Goal: Task Accomplishment & Management: Complete application form

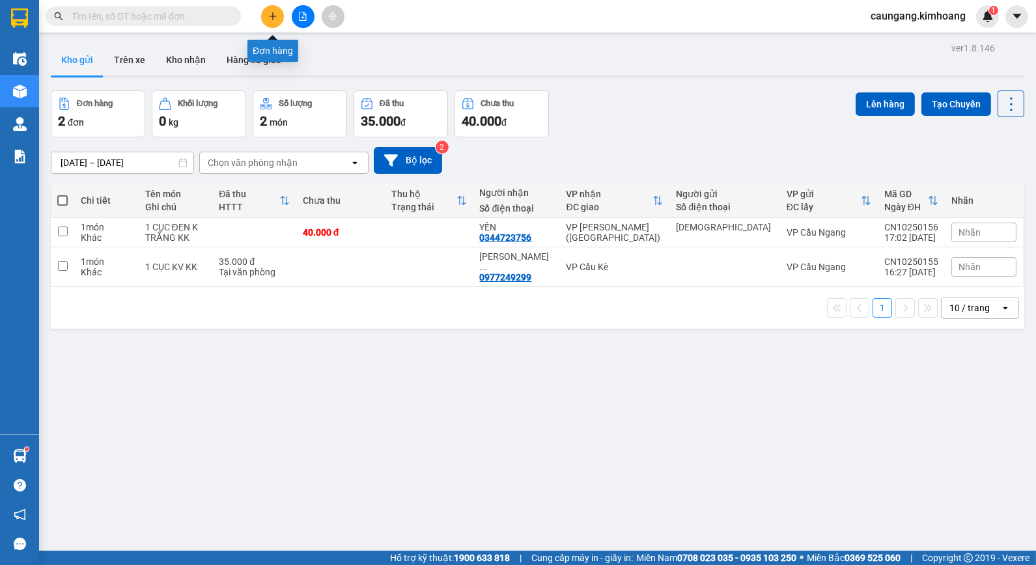
click at [279, 20] on button at bounding box center [272, 16] width 23 height 23
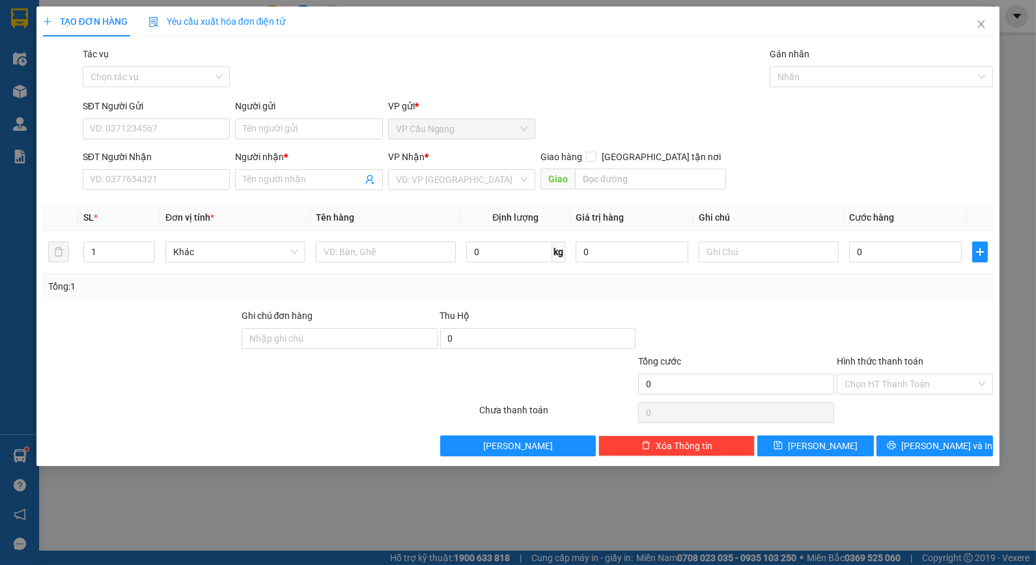
click at [277, 141] on div "Người gửi Tên người gửi" at bounding box center [308, 122] width 147 height 46
click at [275, 127] on input "Người gửi" at bounding box center [308, 129] width 147 height 21
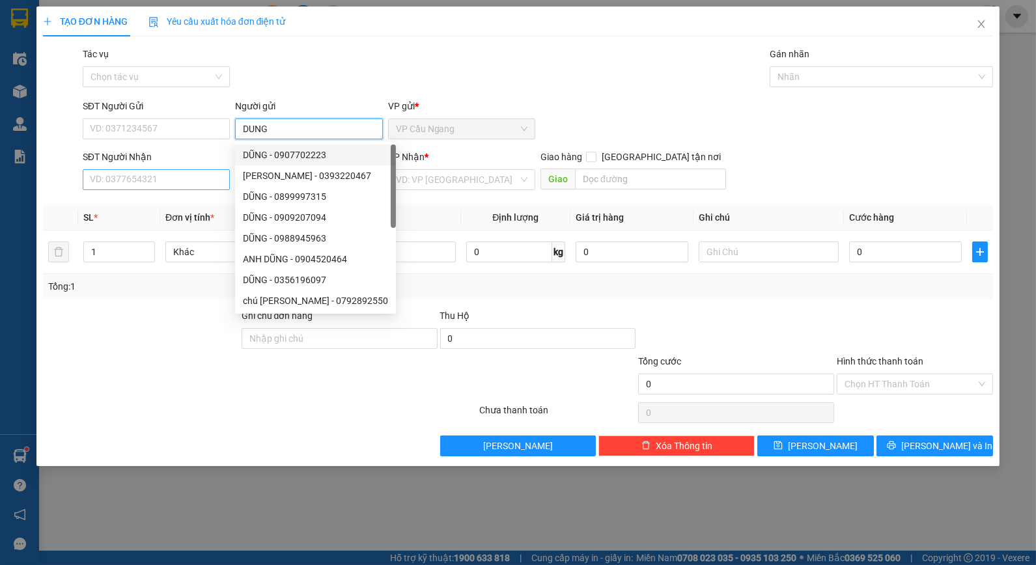
type input "DUNG"
click at [173, 190] on input "SĐT Người Nhận" at bounding box center [156, 179] width 147 height 21
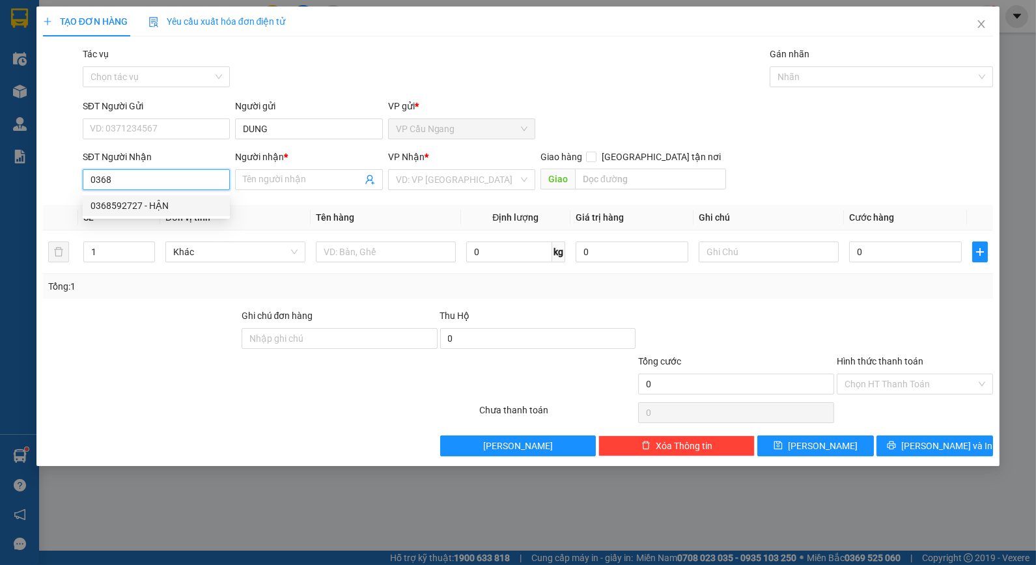
click at [159, 212] on div "0368592727 - HẬN" at bounding box center [157, 206] width 132 height 14
type input "0368592727"
type input "HẬN"
type input "650.000"
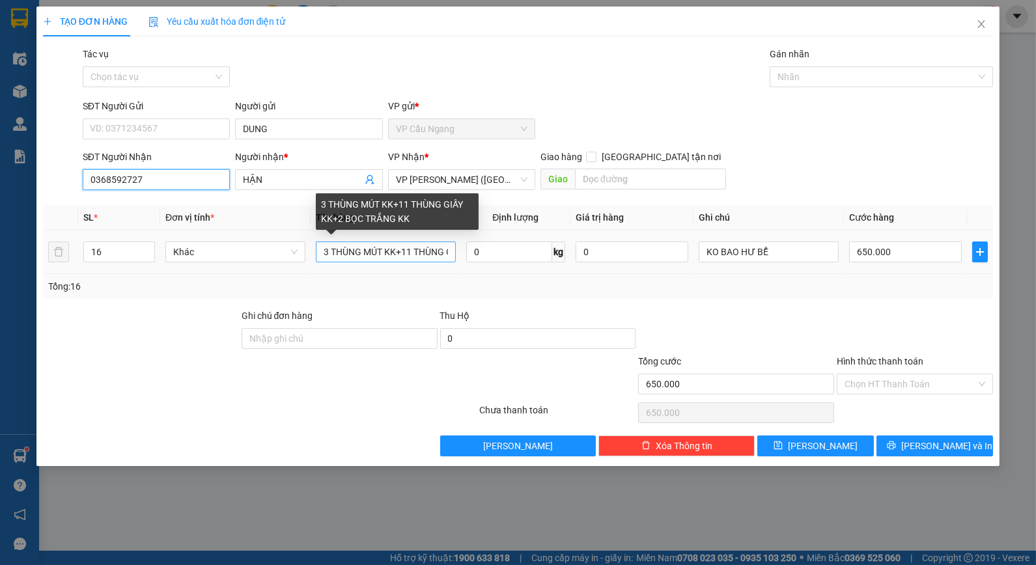
type input "0368592727"
click at [322, 255] on input "3 THÙNG MÚT KK+11 THÙNG GIẤY KK+2 BỌC TRẮNG KK" at bounding box center [386, 252] width 140 height 21
type input "THÙNG MÚT KK+11 THÙNG G3IẤY KK+2 BỌC TRẮNG KK"
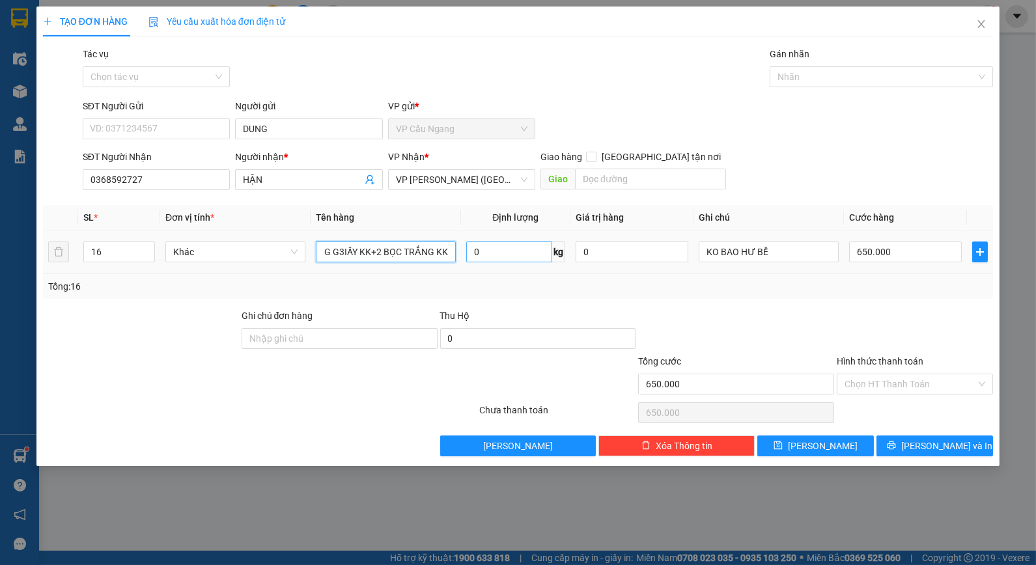
drag, startPoint x: 323, startPoint y: 255, endPoint x: 511, endPoint y: 252, distance: 187.6
click at [511, 252] on tr "16 Khác THÙNG MÚT KK+11 THÙNG G3IẤY KK+2 BỌC TRẮNG KK 0 kg 0 KO BAO HƯ BỂ 650.0…" at bounding box center [518, 253] width 951 height 44
type input "10 THÙNG GIẤY KK + 3 BỌC TRẮNG KK"
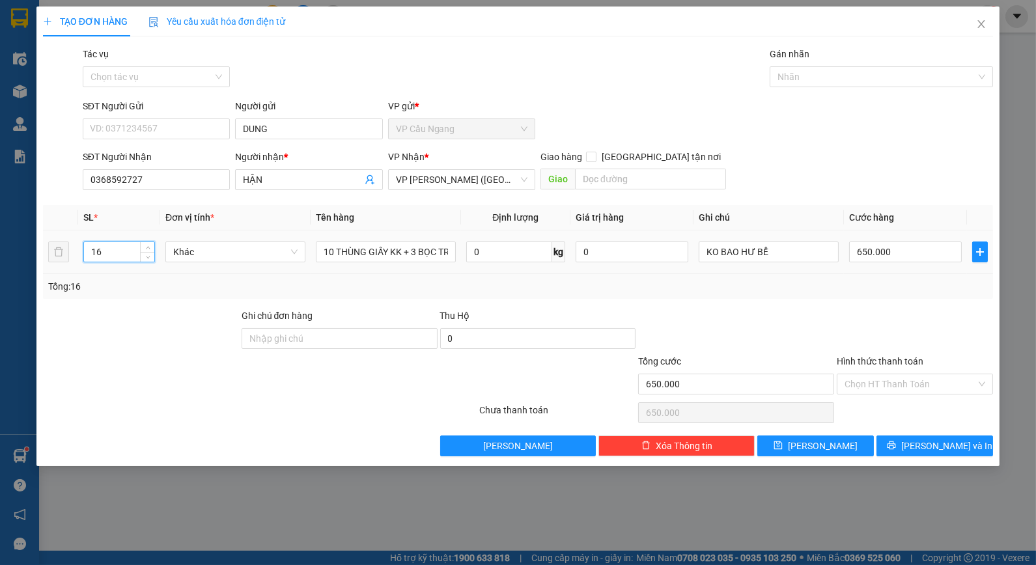
click at [103, 256] on input "16" at bounding box center [119, 252] width 70 height 20
type input "13"
type input "0"
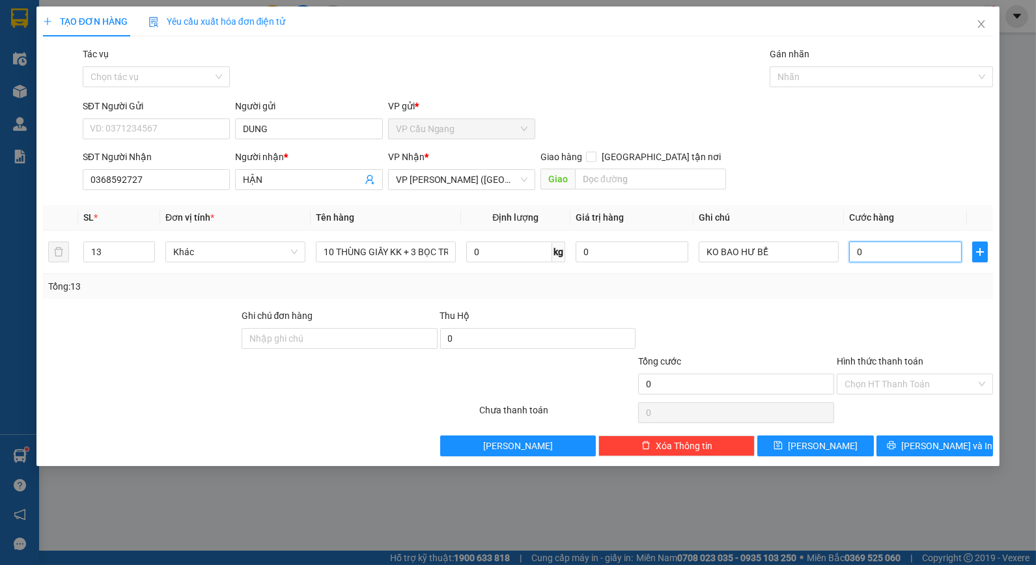
type input "40"
type input "490"
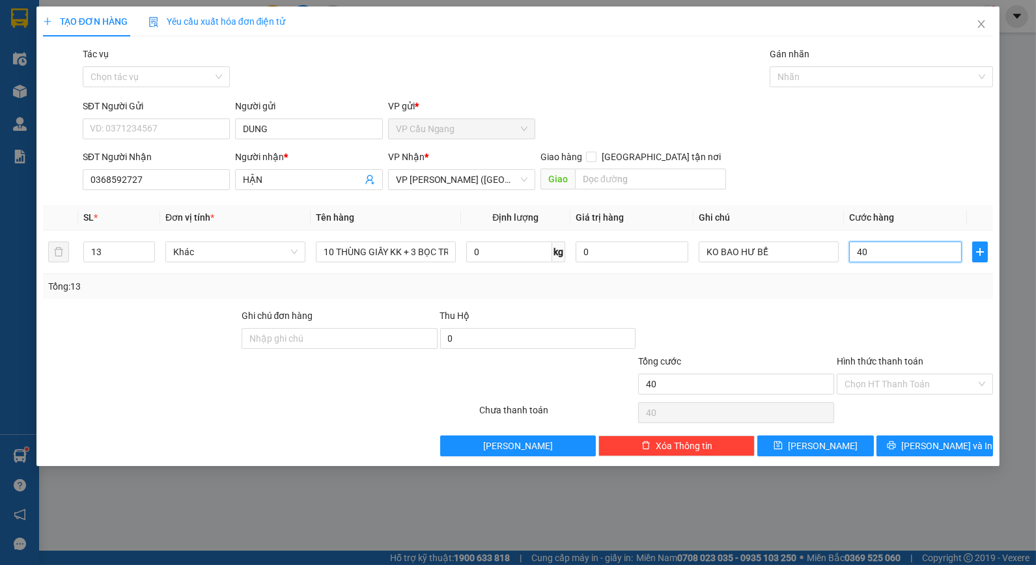
type input "490"
type input "4.900"
type input "49.000"
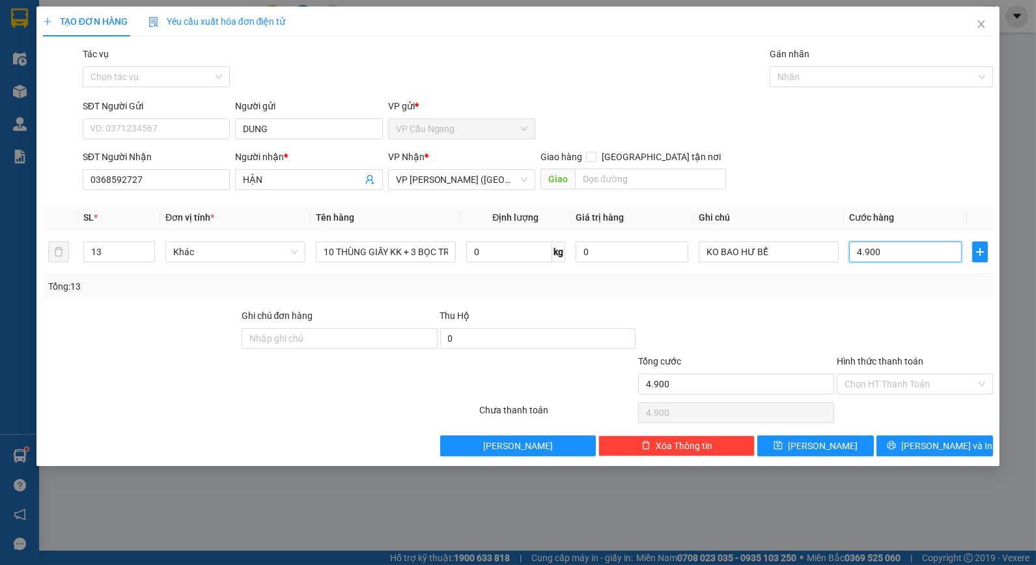
type input "49.000"
type input "490.000"
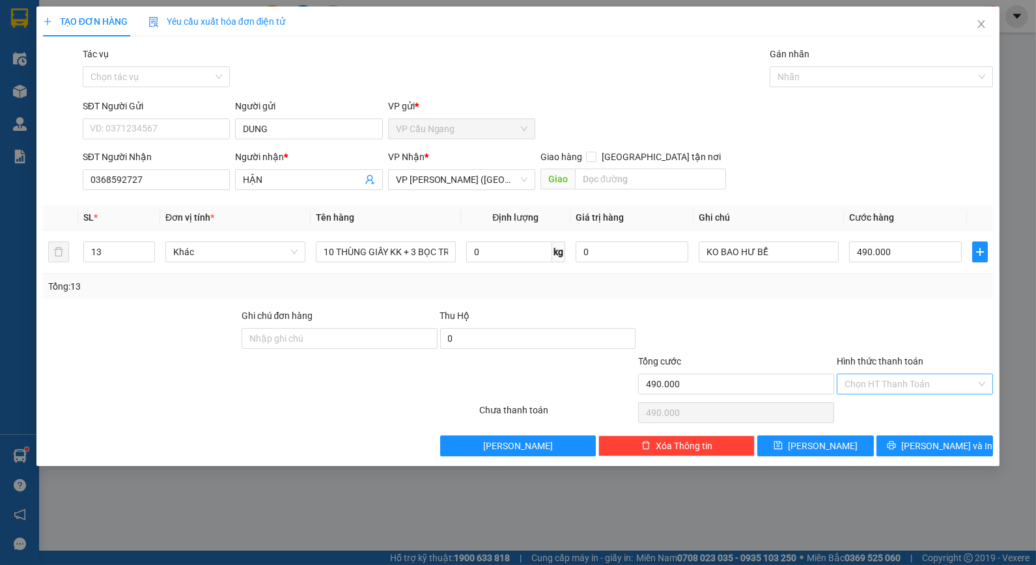
drag, startPoint x: 888, startPoint y: 385, endPoint x: 902, endPoint y: 387, distance: 13.8
click at [890, 386] on input "Hình thức thanh toán" at bounding box center [911, 385] width 132 height 20
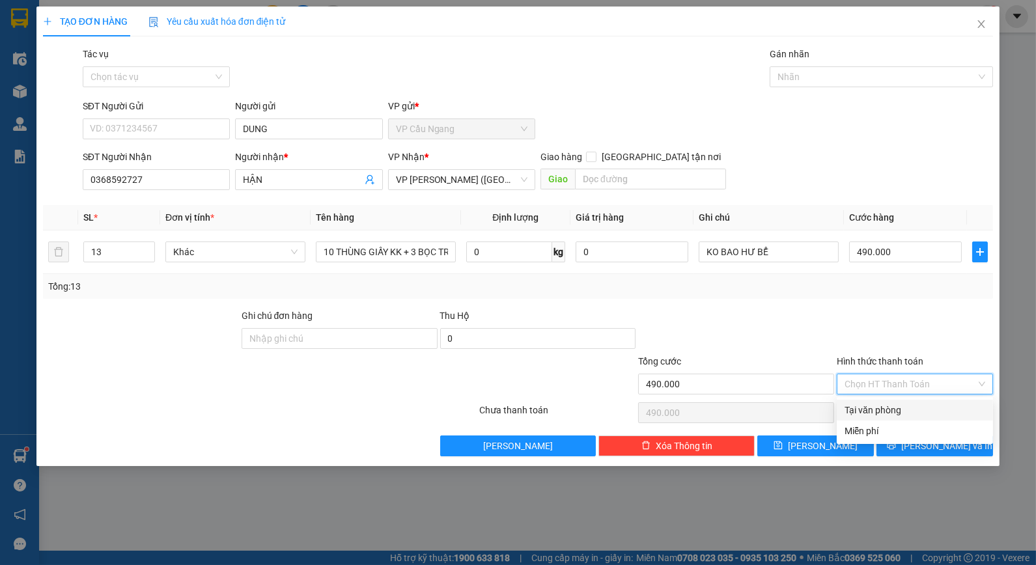
click at [927, 404] on div "Tại văn phòng" at bounding box center [915, 410] width 141 height 14
type input "0"
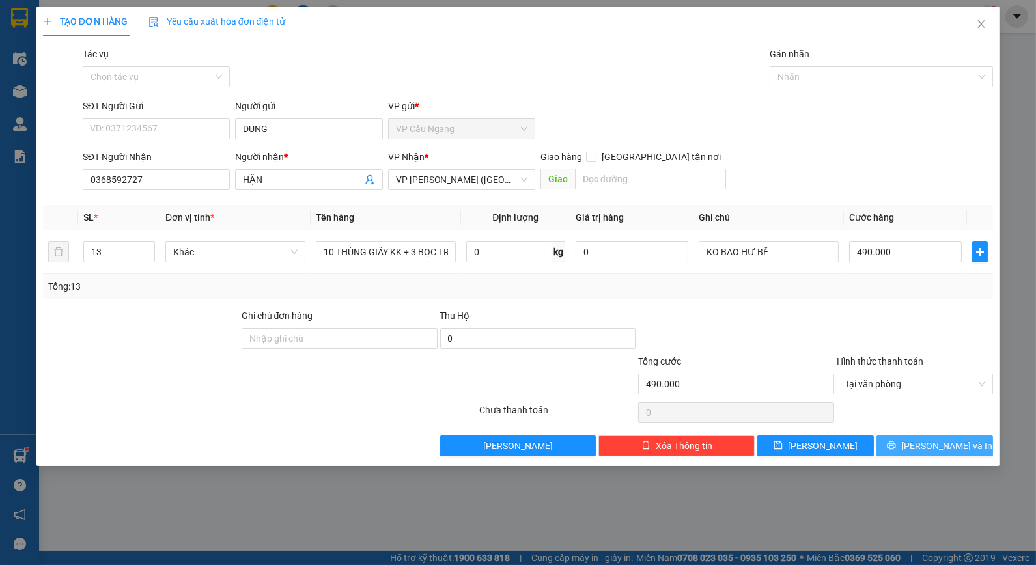
click at [896, 443] on icon "printer" at bounding box center [891, 445] width 9 height 9
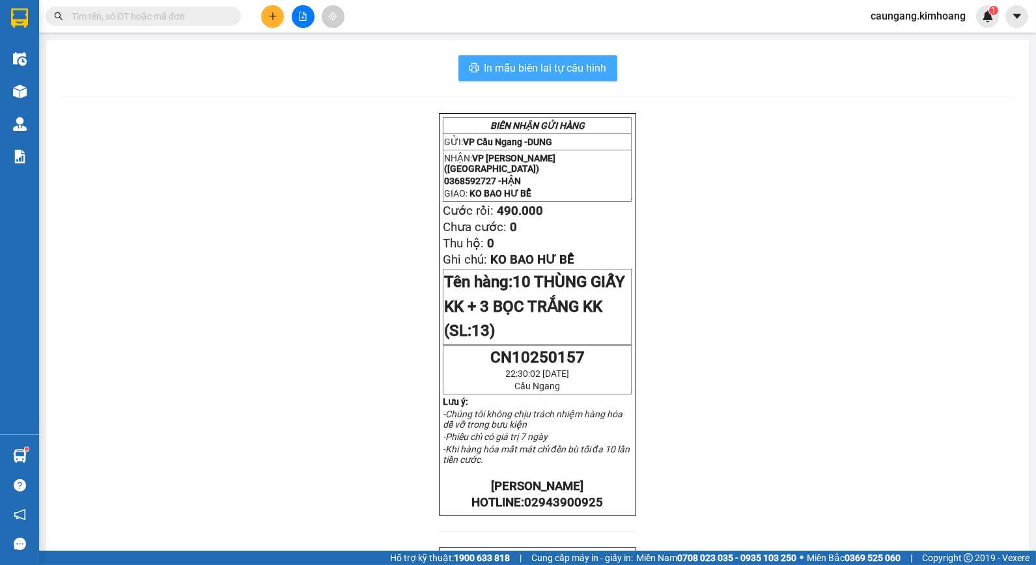
click at [589, 60] on span "In mẫu biên lai tự cấu hình" at bounding box center [546, 68] width 122 height 16
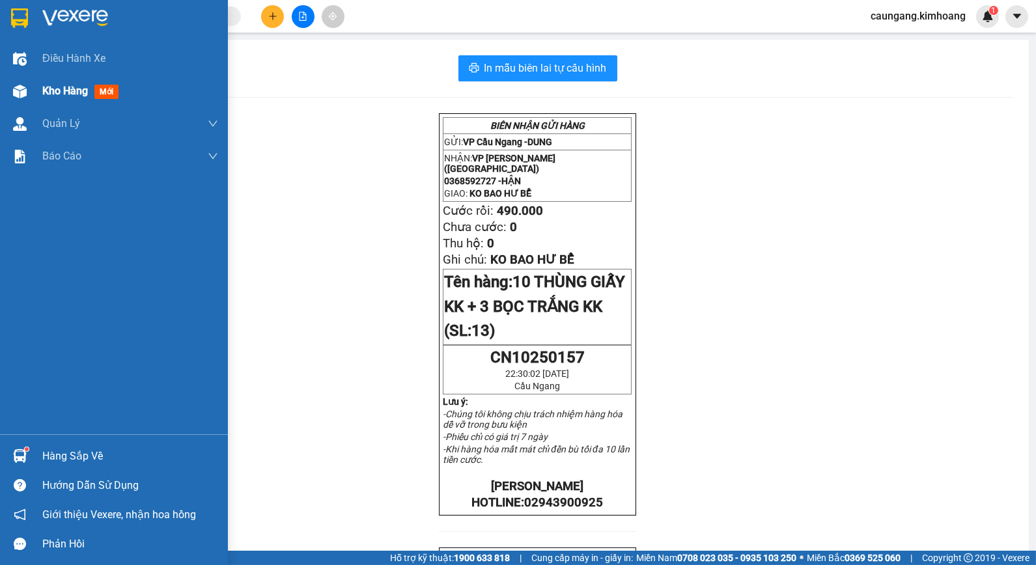
click at [38, 89] on div "Kho hàng mới" at bounding box center [114, 91] width 228 height 33
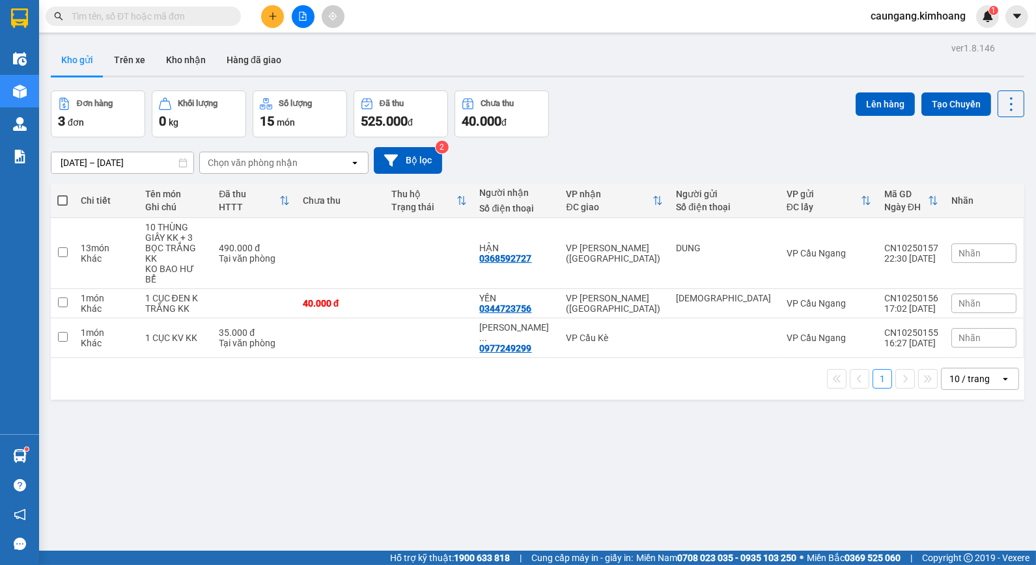
drag, startPoint x: 270, startPoint y: 214, endPoint x: 415, endPoint y: 515, distance: 334.4
click at [415, 515] on div "ver 1.8.146 Kho gửi Trên xe Kho nhận Hàng đã giao Đơn hàng 3 đơn Khối lượng 0 k…" at bounding box center [538, 321] width 984 height 565
